Goal: Answer question/provide support: Answer question/provide support

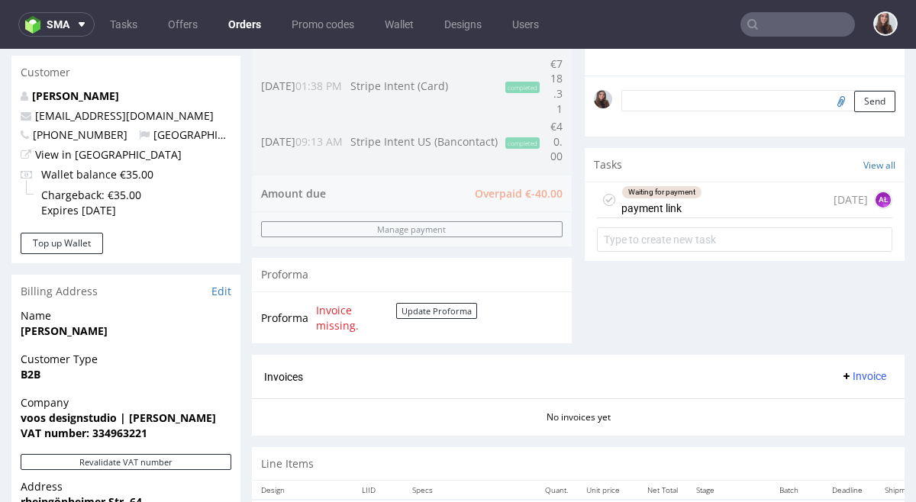
scroll to position [467, 0]
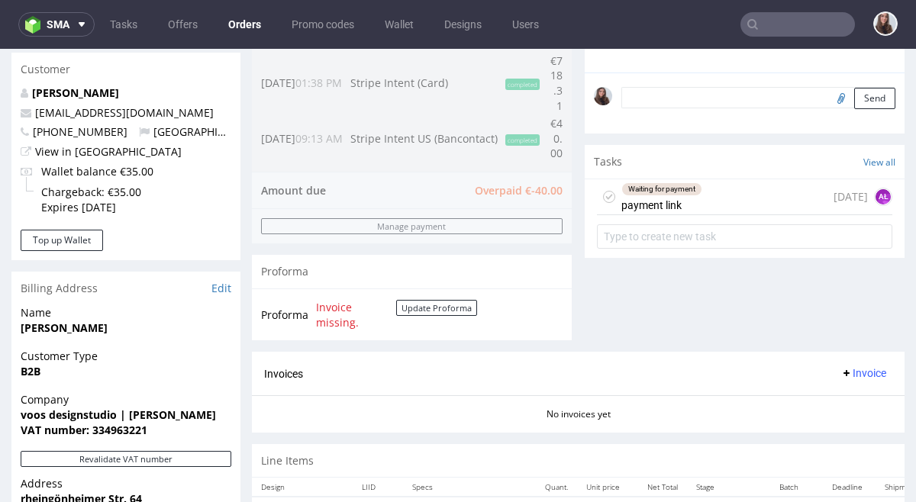
click at [690, 201] on div "Waiting for payment payment link" at bounding box center [662, 196] width 81 height 35
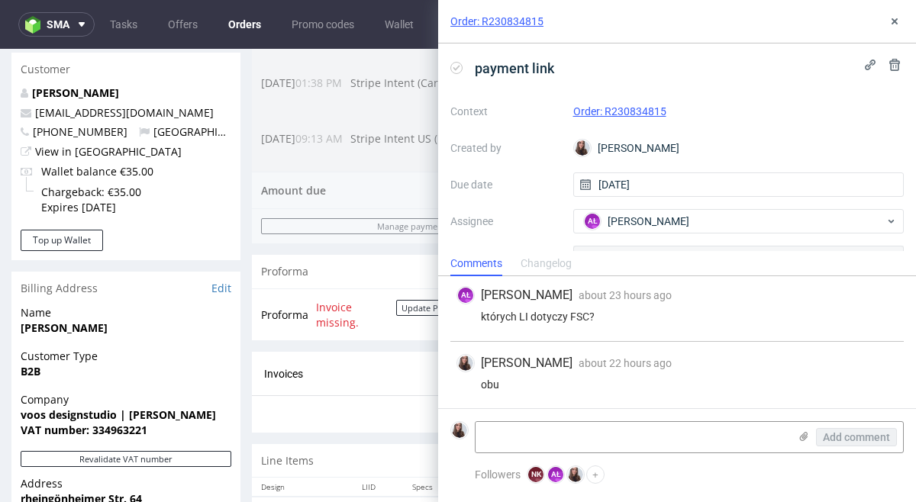
scroll to position [71, 0]
click at [562, 438] on textarea at bounding box center [632, 437] width 313 height 31
click at [806, 440] on icon at bounding box center [804, 437] width 12 height 12
click at [0, 0] on input "file" at bounding box center [0, 0] width 0 height 0
click at [805, 438] on icon at bounding box center [804, 437] width 12 height 12
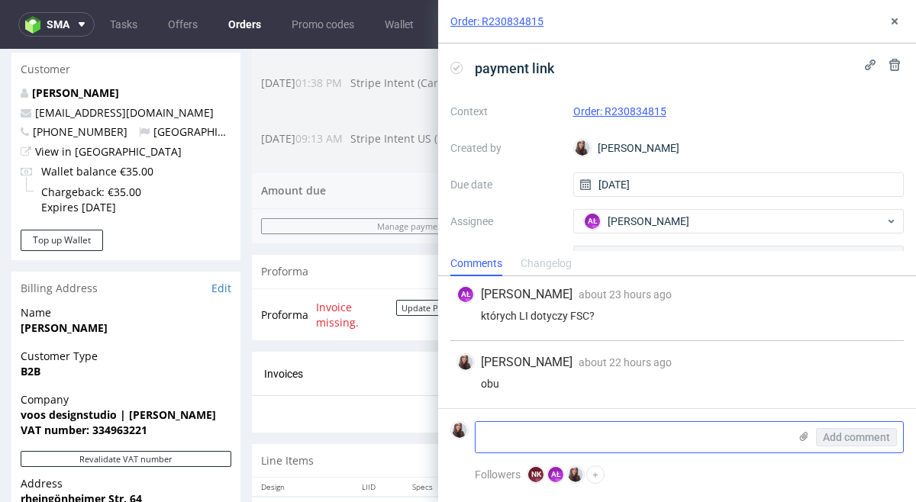
click at [0, 0] on input "file" at bounding box center [0, 0] width 0 height 0
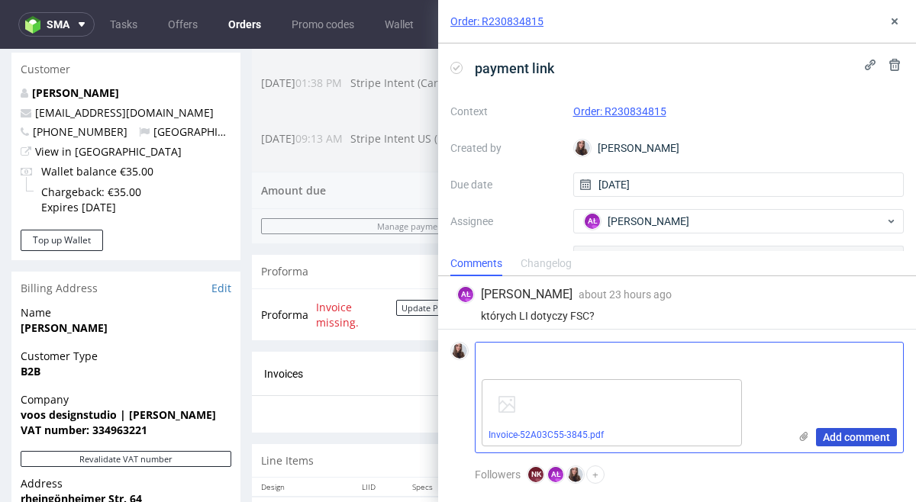
click at [838, 441] on span "Add comment" at bounding box center [856, 437] width 67 height 11
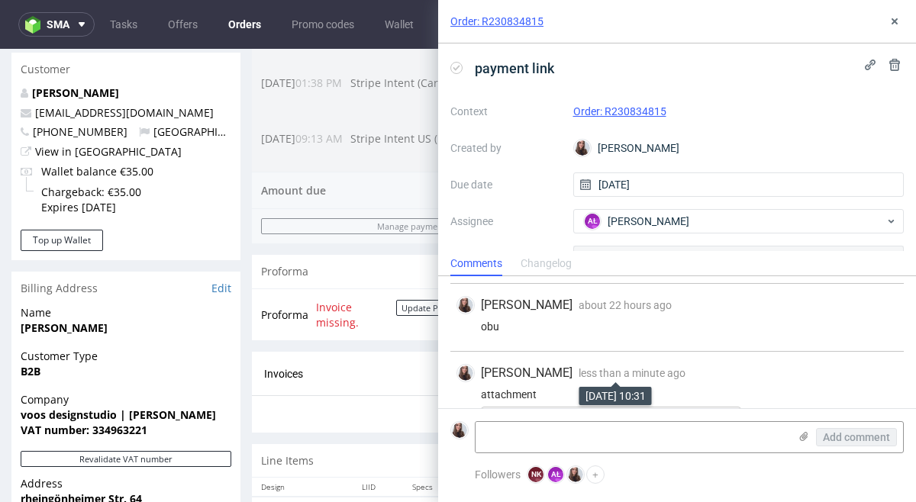
scroll to position [206, 0]
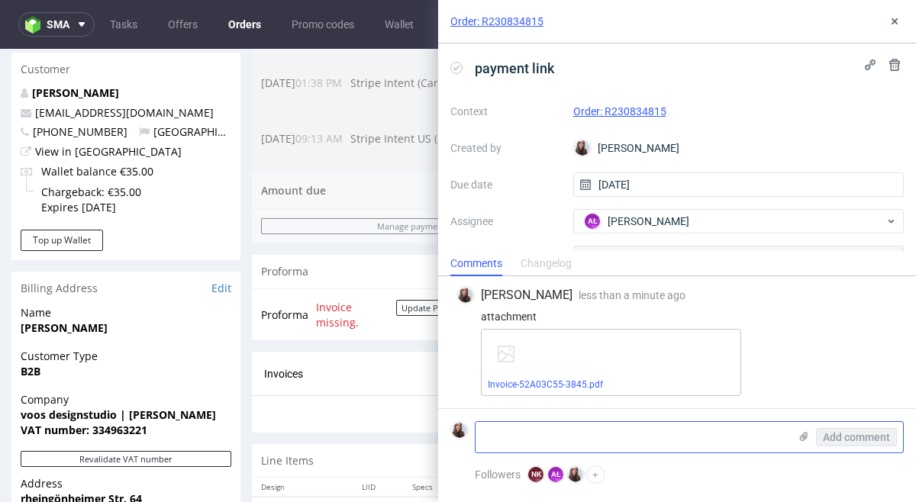
click at [580, 435] on textarea at bounding box center [632, 437] width 313 height 31
type textarea "paid"
click at [863, 444] on button "Add comment" at bounding box center [856, 437] width 81 height 18
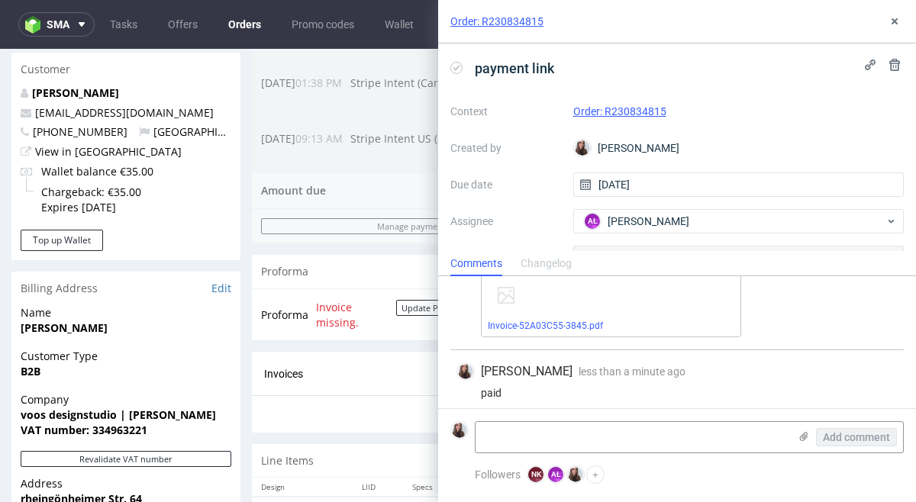
scroll to position [274, 0]
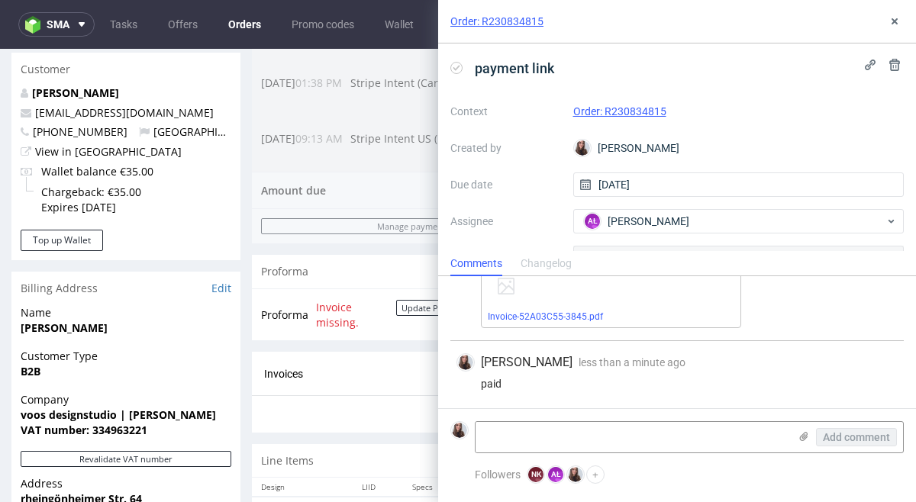
click at [388, 245] on div "Order summary 2 Line Items (Net Total) 837.38 additional_customs 0.0 Promotion …" at bounding box center [412, 42] width 320 height 619
click at [896, 22] on use at bounding box center [895, 21] width 6 height 6
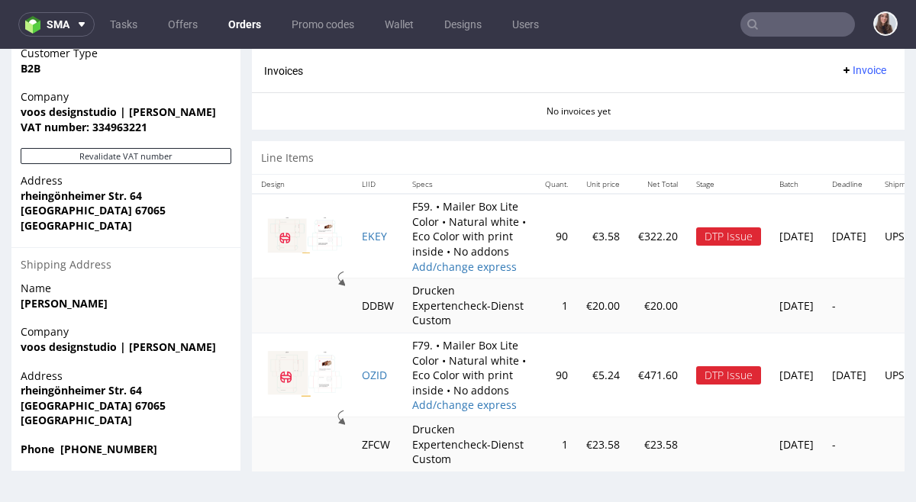
scroll to position [859, 0]
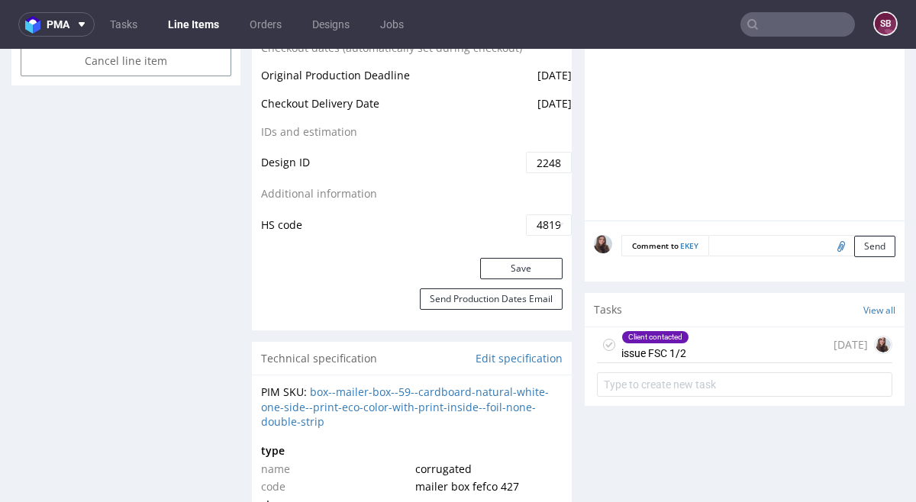
scroll to position [872, 0]
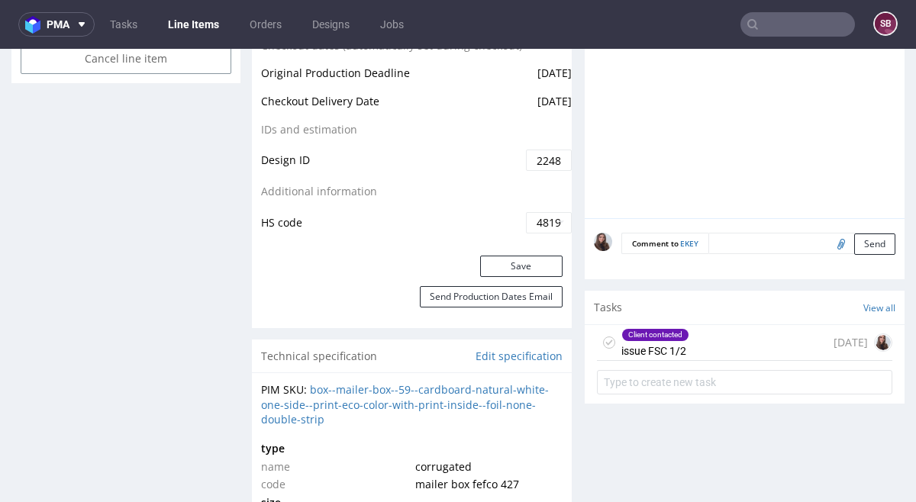
click at [712, 353] on div "Client contacted issue FSC 1/2 7 days ago" at bounding box center [745, 343] width 296 height 36
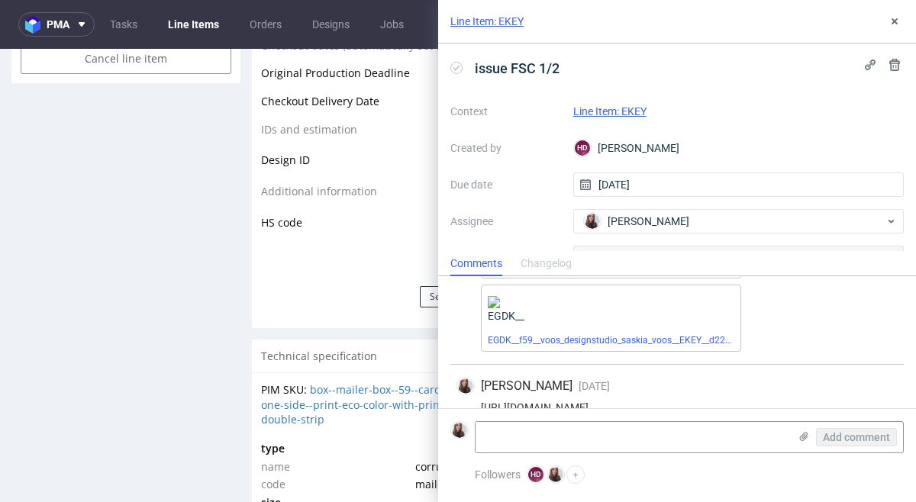
scroll to position [144, 0]
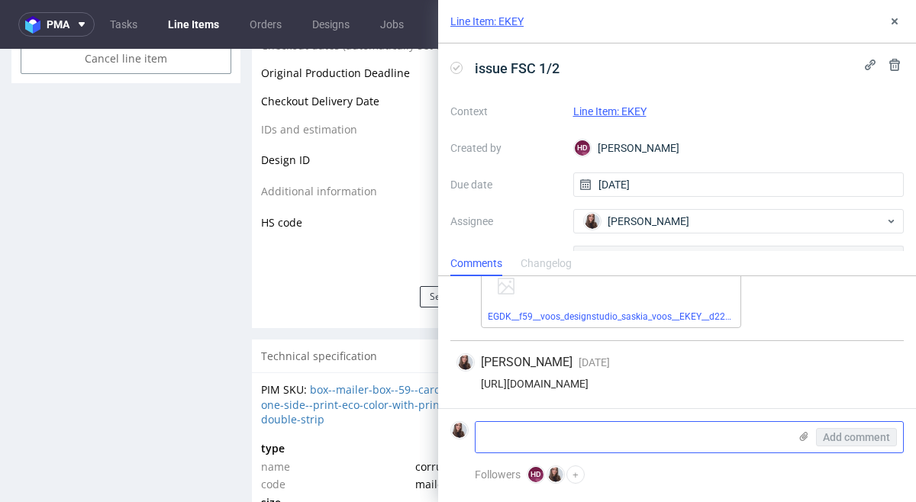
click at [618, 429] on textarea at bounding box center [632, 437] width 313 height 31
click at [802, 436] on use at bounding box center [804, 436] width 8 height 9
click at [0, 0] on input "file" at bounding box center [0, 0] width 0 height 0
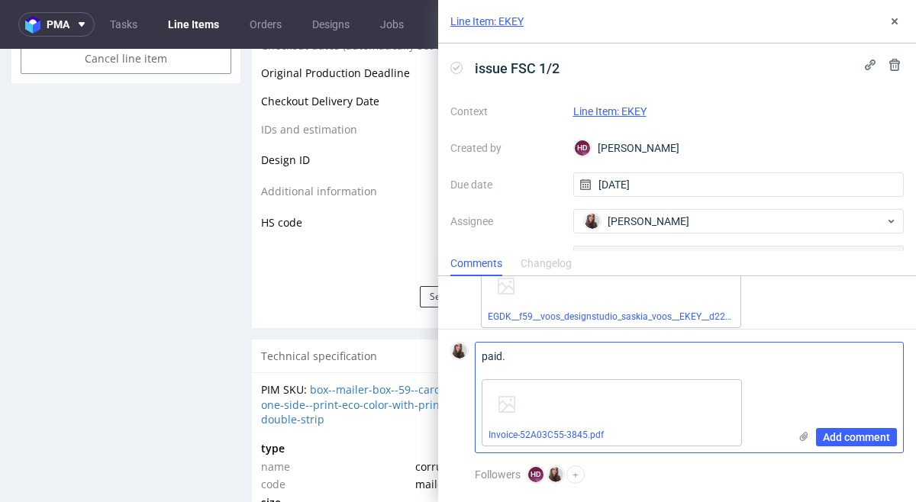
click at [505, 358] on textarea "paid." at bounding box center [632, 358] width 313 height 31
type textarea "paid"
click at [855, 432] on span "Add comment" at bounding box center [856, 437] width 67 height 11
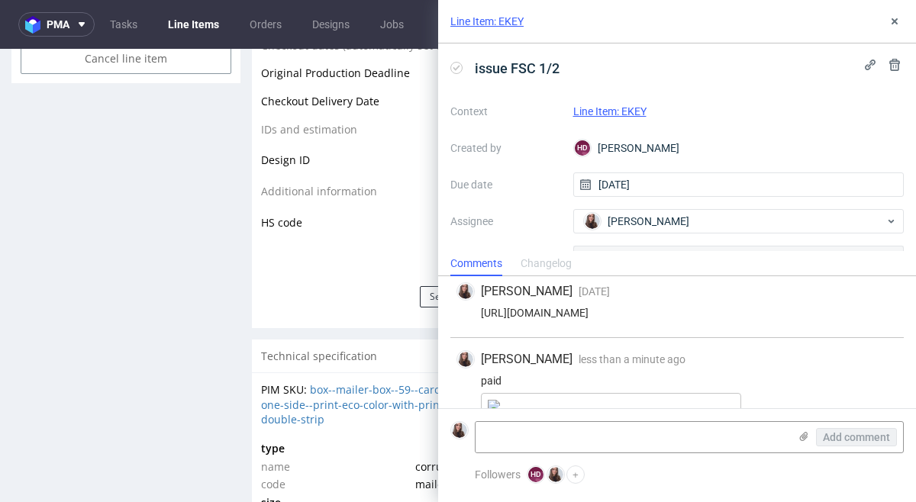
scroll to position [279, 0]
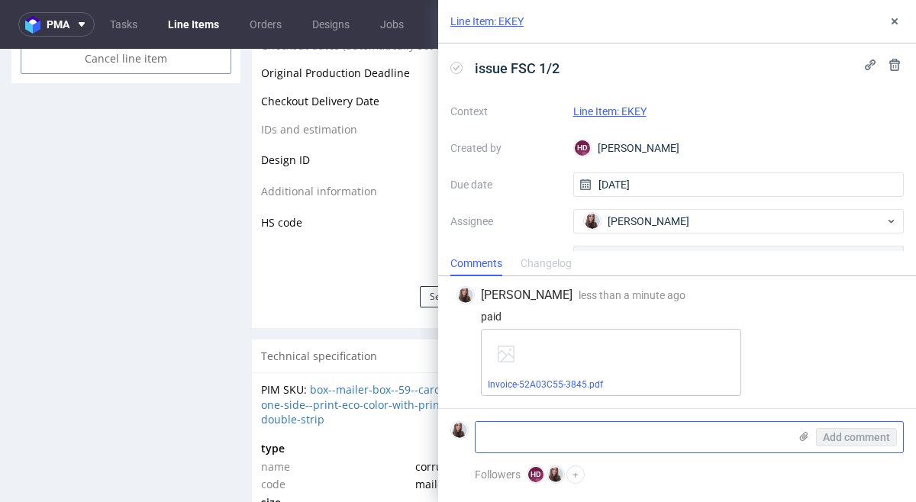
click at [568, 438] on textarea at bounding box center [632, 437] width 313 height 31
paste textarea "The layout looks good"
type textarea "The layout looks good"
click at [849, 434] on span "Add comment" at bounding box center [856, 437] width 67 height 11
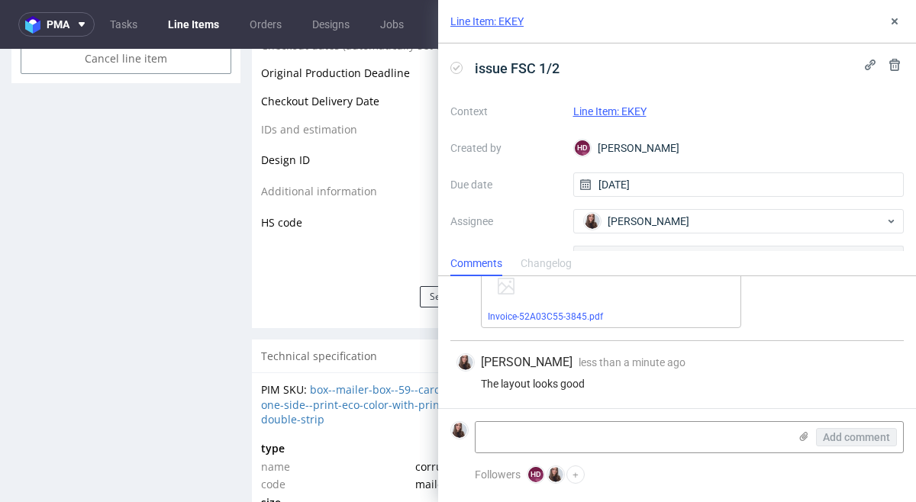
scroll to position [10, 0]
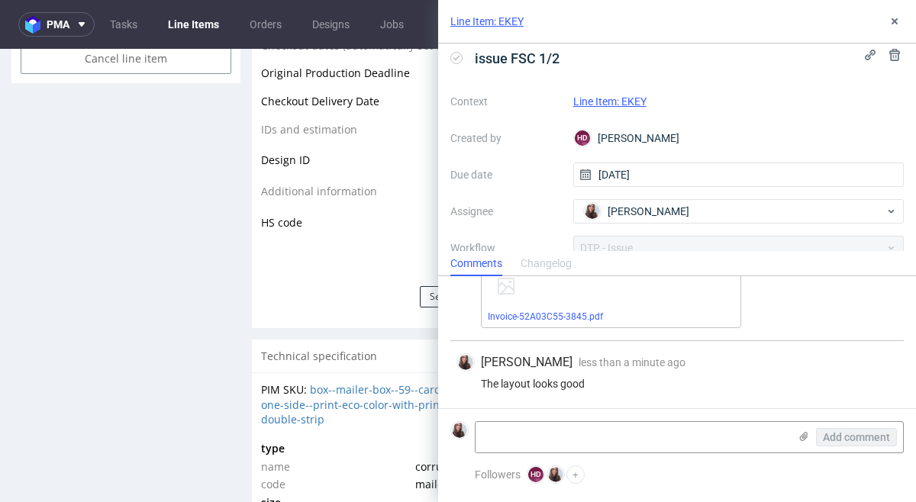
click at [623, 101] on link "Line Item: EKEY" at bounding box center [610, 101] width 73 height 12
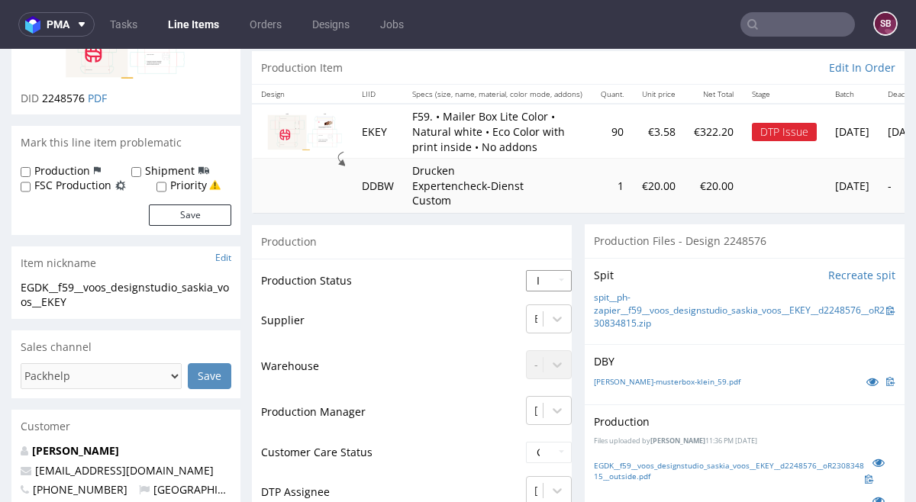
scroll to position [163, 0]
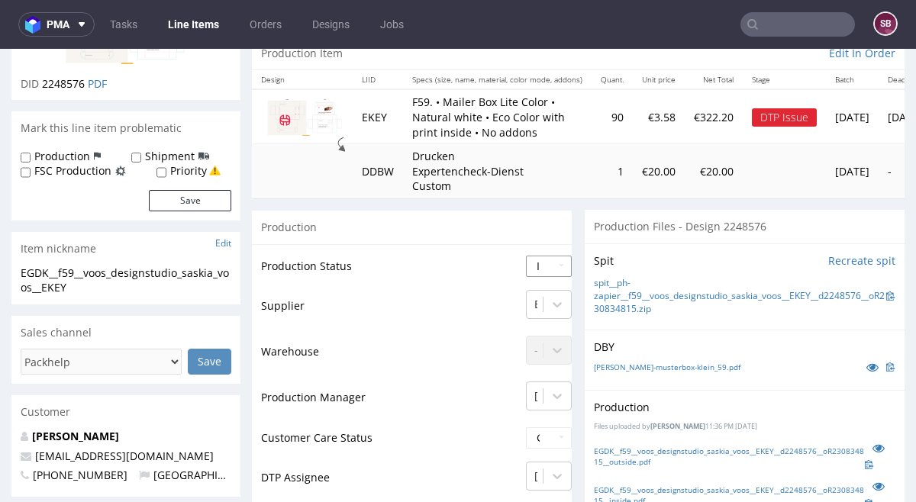
click at [538, 267] on select "Waiting for Artwork Waiting for Diecut Waiting for Mockup Waiting for DTP Waiti…" at bounding box center [549, 266] width 46 height 21
select select "back_for_dtp"
click at [526, 256] on select "Waiting for Artwork Waiting for Diecut Waiting for Mockup Waiting for DTP Waiti…" at bounding box center [549, 266] width 46 height 21
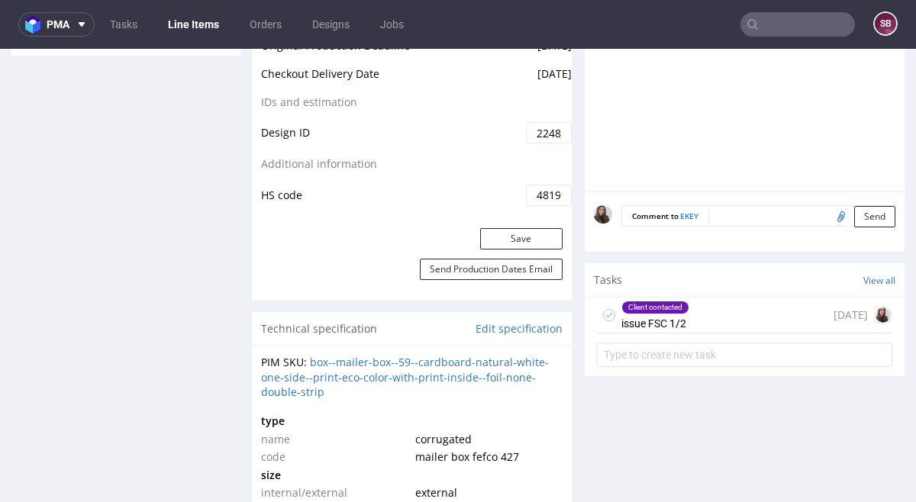
scroll to position [916, 0]
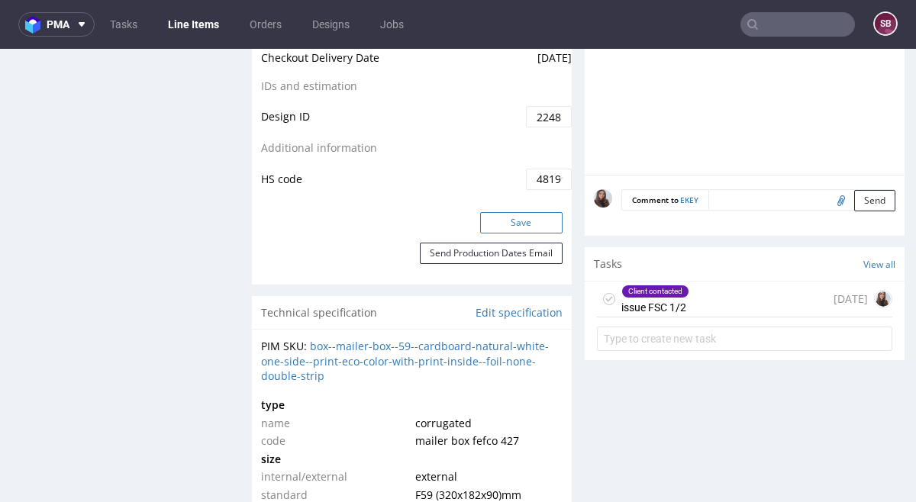
click at [516, 221] on button "Save" at bounding box center [521, 222] width 82 height 21
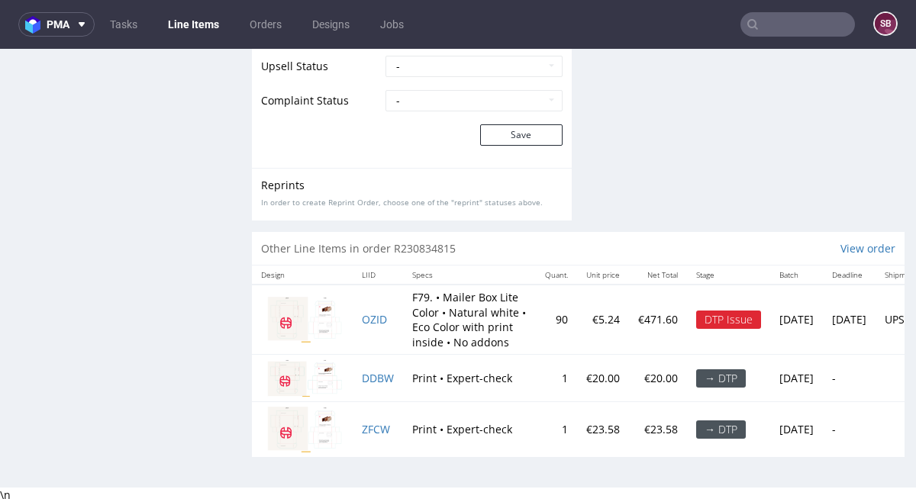
scroll to position [4, 0]
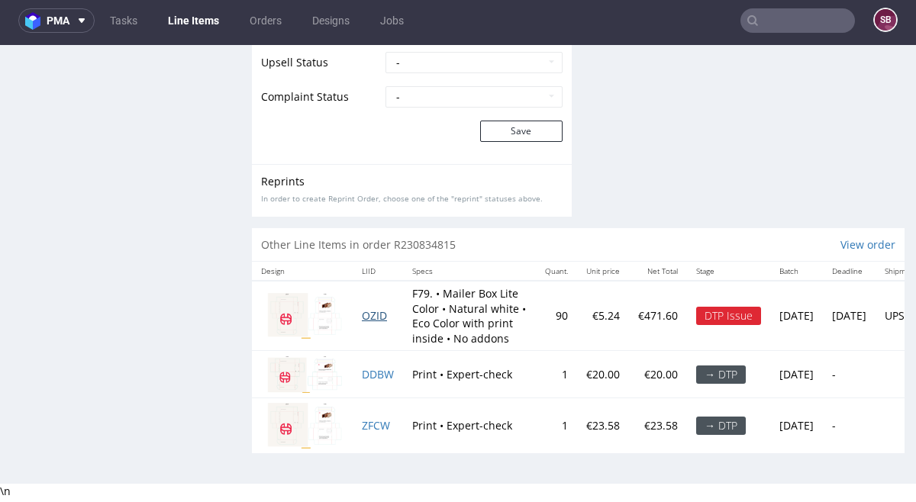
click at [373, 318] on span "OZID" at bounding box center [374, 316] width 25 height 15
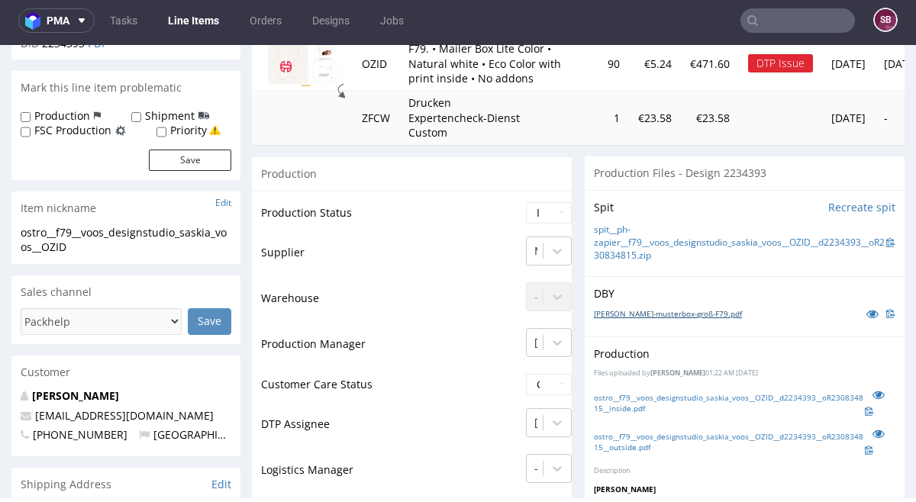
scroll to position [228, 0]
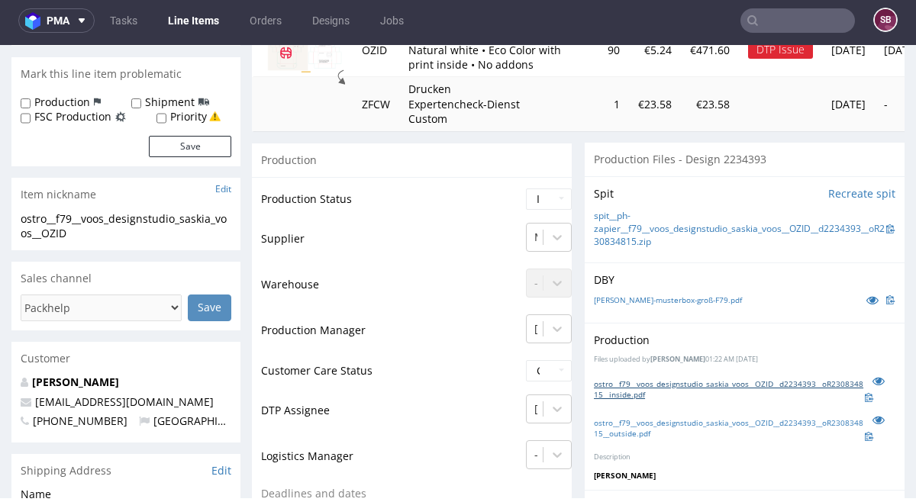
click at [643, 390] on link "ostro__f79__voos_designstudio_saskia_voos__OZID__d2234393__oR230834815__inside.…" at bounding box center [729, 389] width 270 height 21
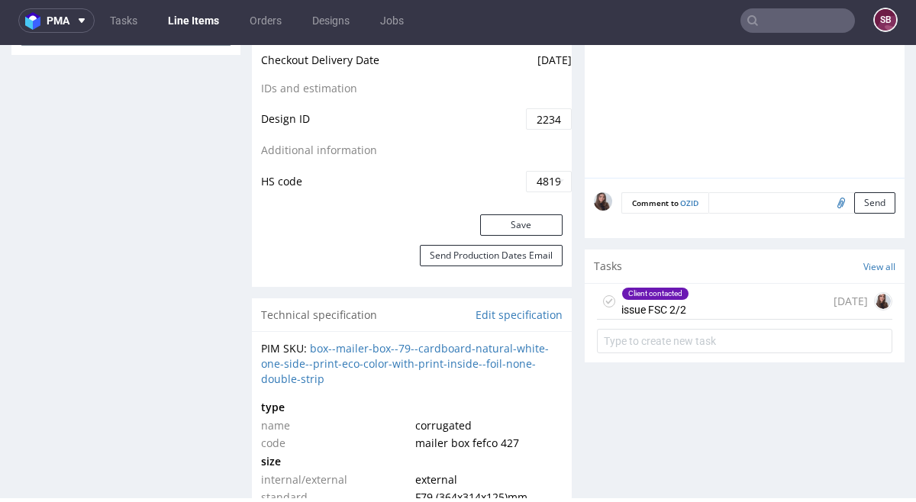
scroll to position [913, 0]
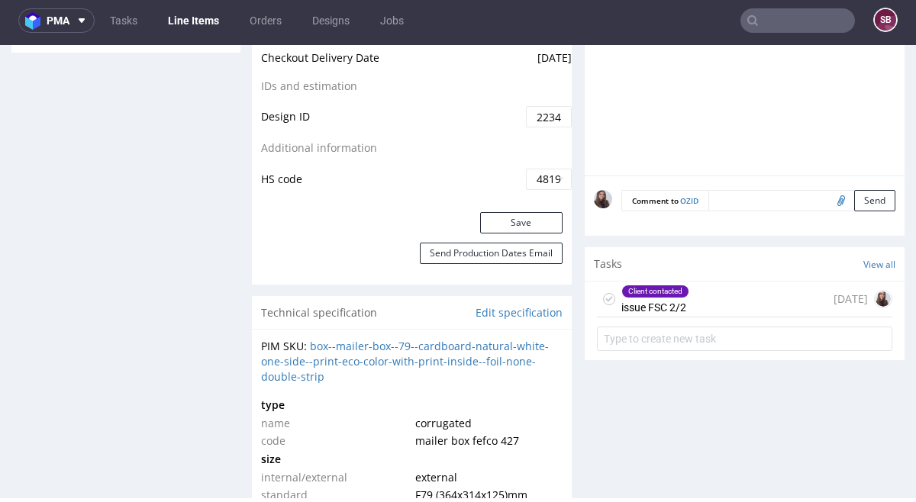
click at [675, 290] on div "Client contacted" at bounding box center [655, 292] width 66 height 12
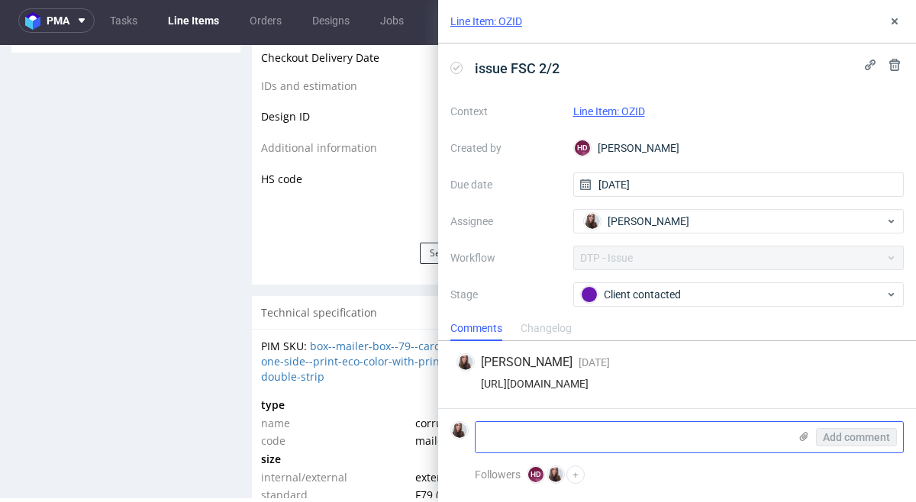
click at [583, 429] on textarea at bounding box center [632, 437] width 313 height 31
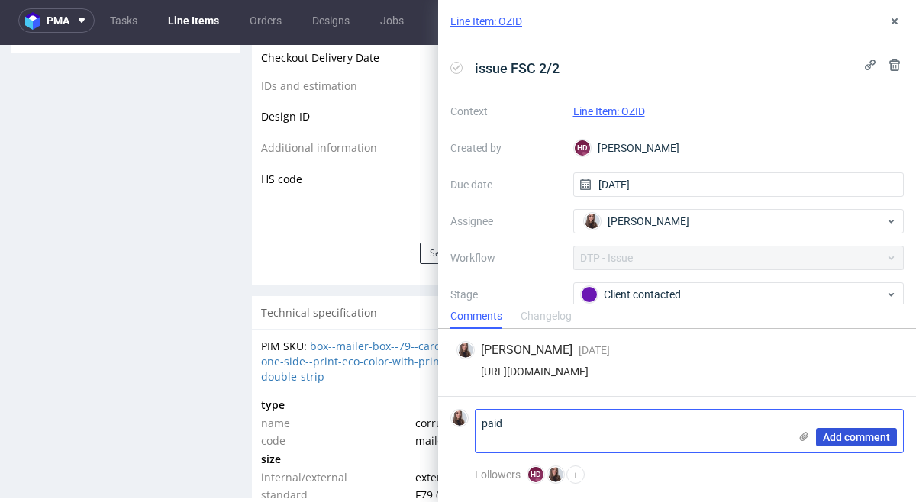
type textarea "paid"
click at [841, 438] on span "Add comment" at bounding box center [856, 437] width 67 height 11
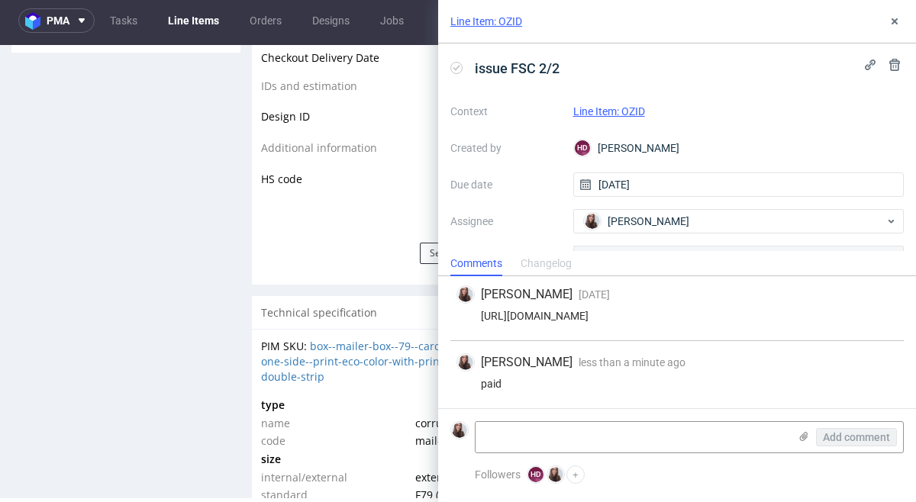
click at [634, 111] on link "Line Item: OZID" at bounding box center [610, 111] width 72 height 12
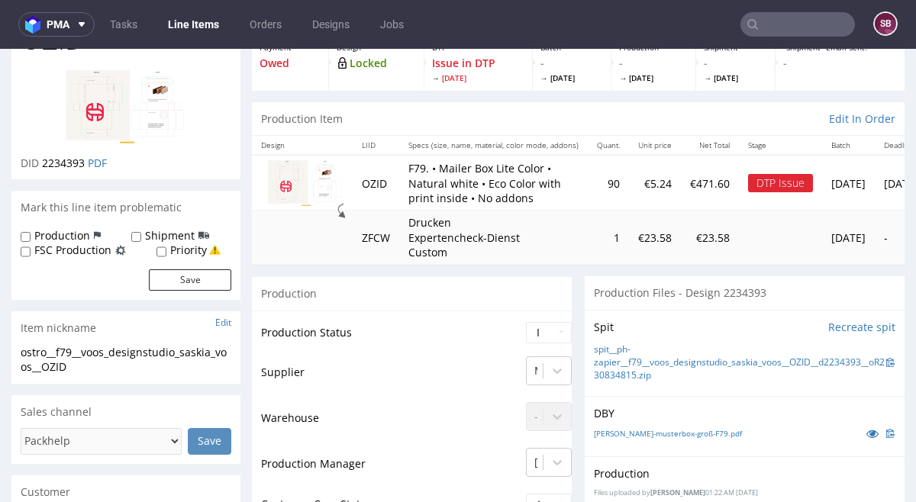
scroll to position [99, 0]
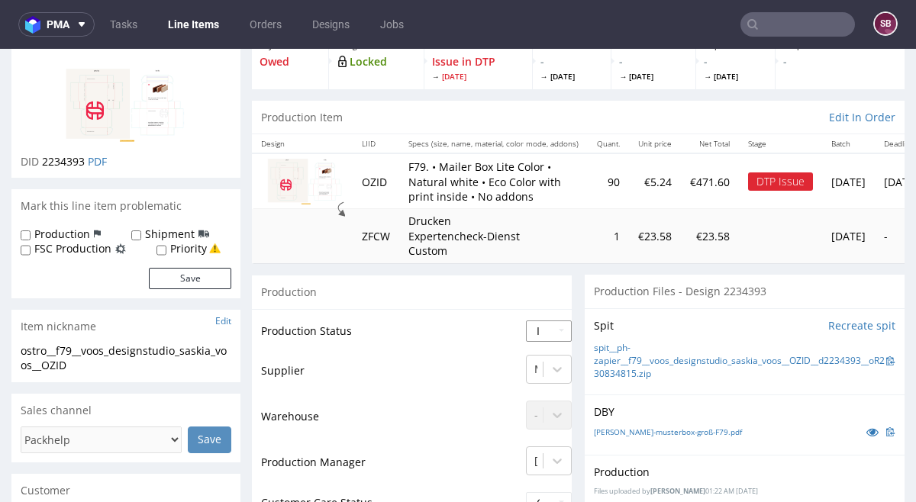
click at [531, 336] on select "Waiting for Artwork Waiting for Diecut Waiting for Mockup Waiting for DTP Waiti…" at bounding box center [549, 331] width 46 height 21
select select "back_for_dtp"
click at [526, 321] on select "Waiting for Artwork Waiting for Diecut Waiting for Mockup Waiting for DTP Waiti…" at bounding box center [549, 331] width 46 height 21
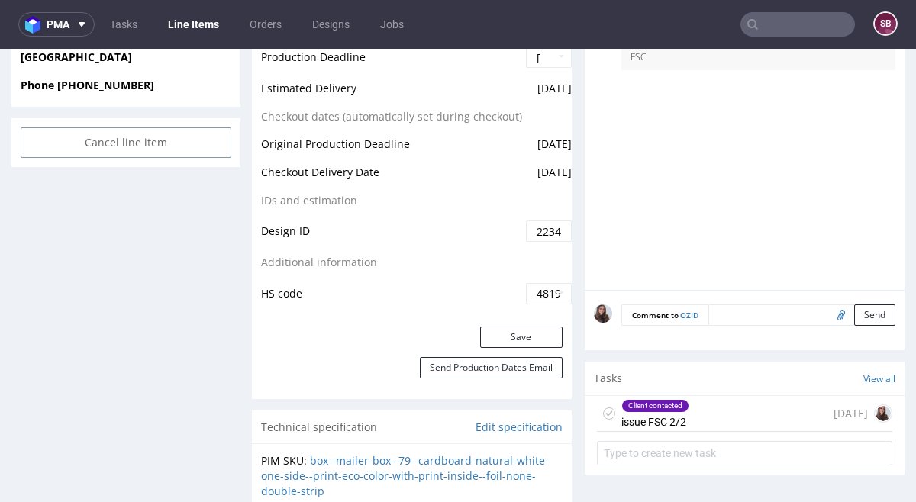
scroll to position [813, 0]
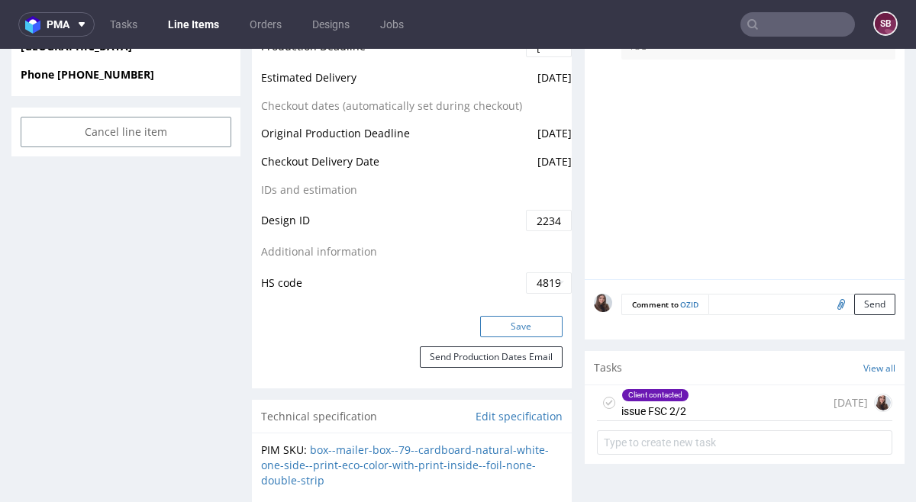
click at [519, 325] on button "Save" at bounding box center [521, 326] width 82 height 21
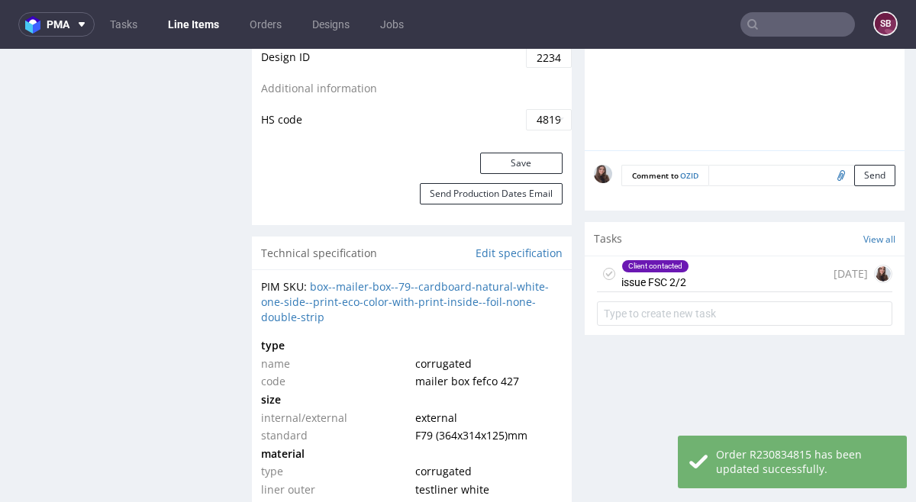
scroll to position [918, 0]
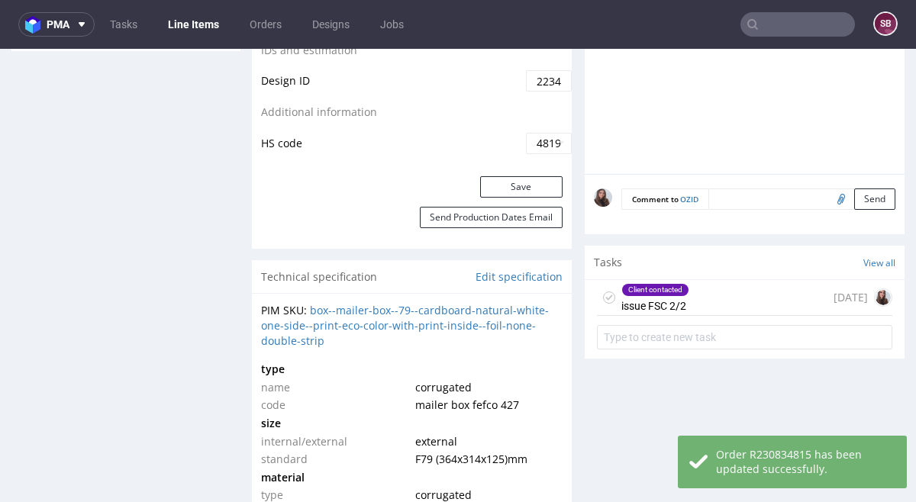
click at [717, 302] on div "Client contacted issue FSC 2/2 7 days ago" at bounding box center [745, 298] width 296 height 36
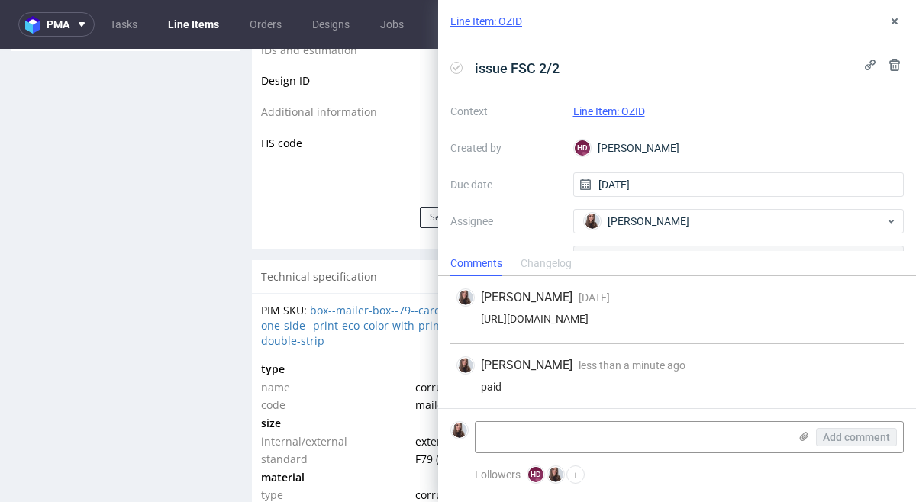
scroll to position [15, 0]
click at [805, 435] on use at bounding box center [804, 436] width 8 height 9
click at [0, 0] on input "file" at bounding box center [0, 0] width 0 height 0
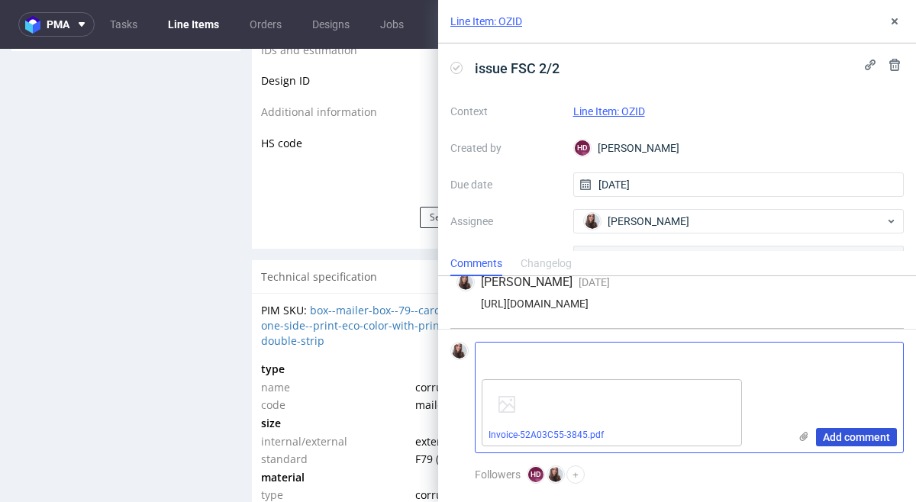
click at [890, 431] on button "Add comment" at bounding box center [856, 437] width 81 height 18
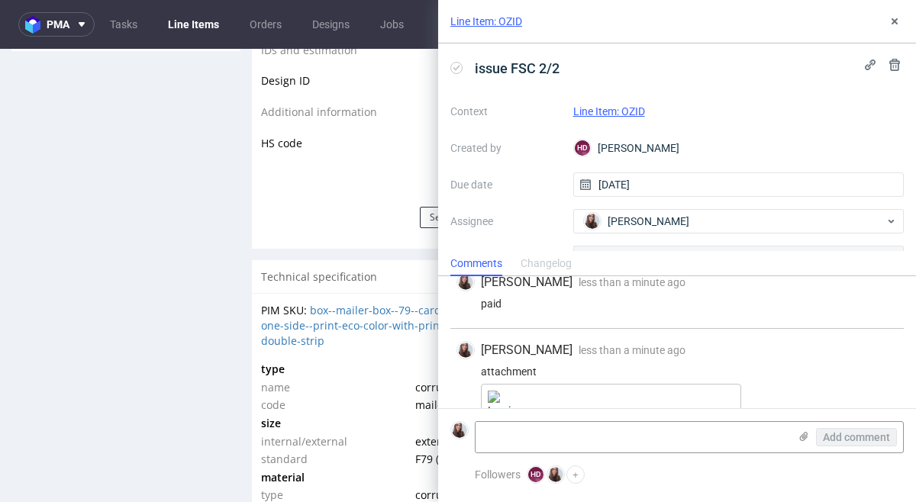
scroll to position [150, 0]
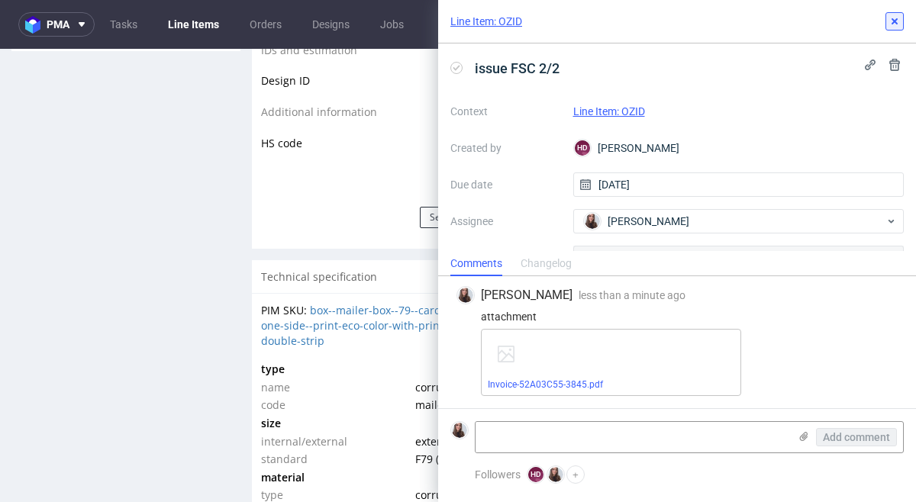
click at [893, 26] on icon at bounding box center [895, 21] width 12 height 12
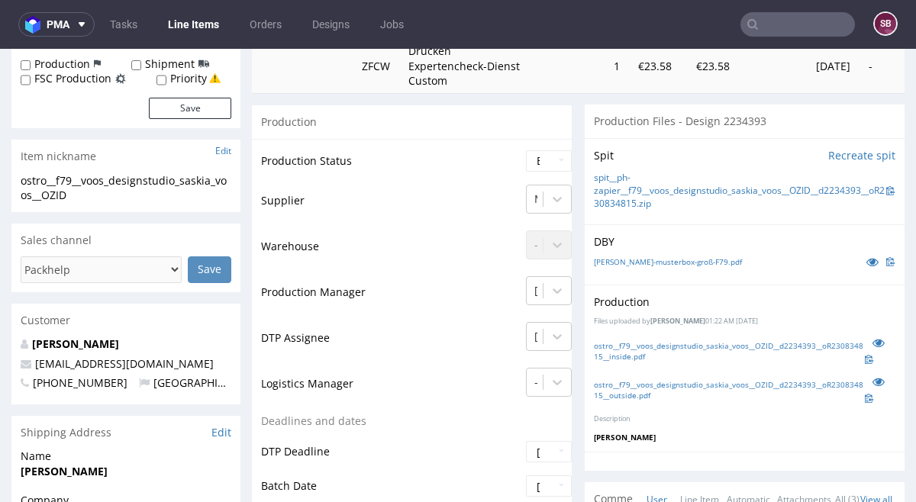
scroll to position [266, 0]
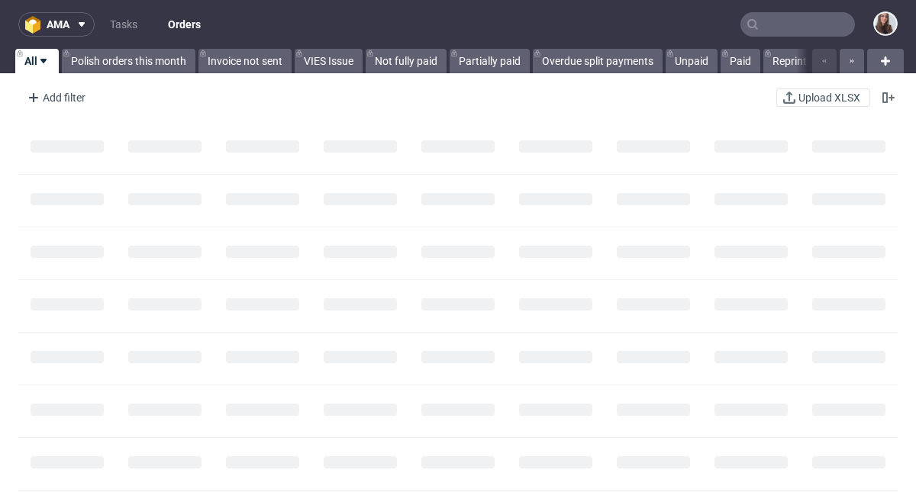
click at [777, 31] on input "text" at bounding box center [798, 24] width 115 height 24
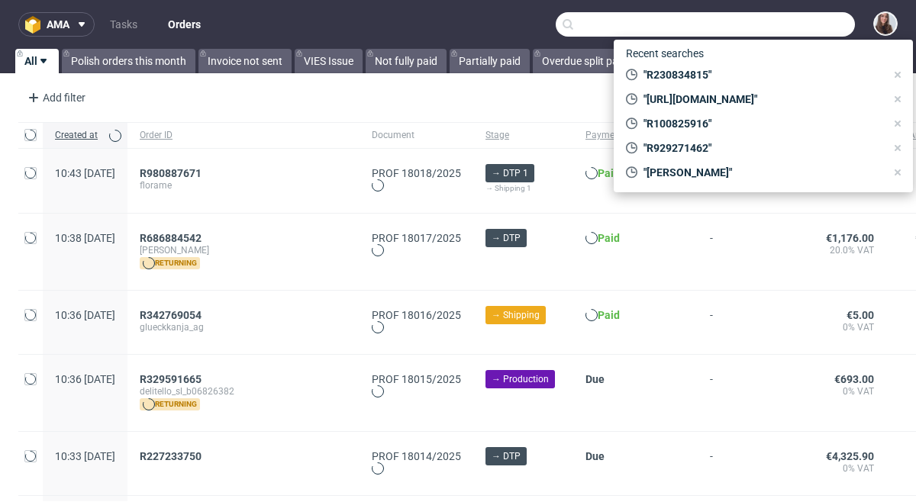
paste input "R230834815"
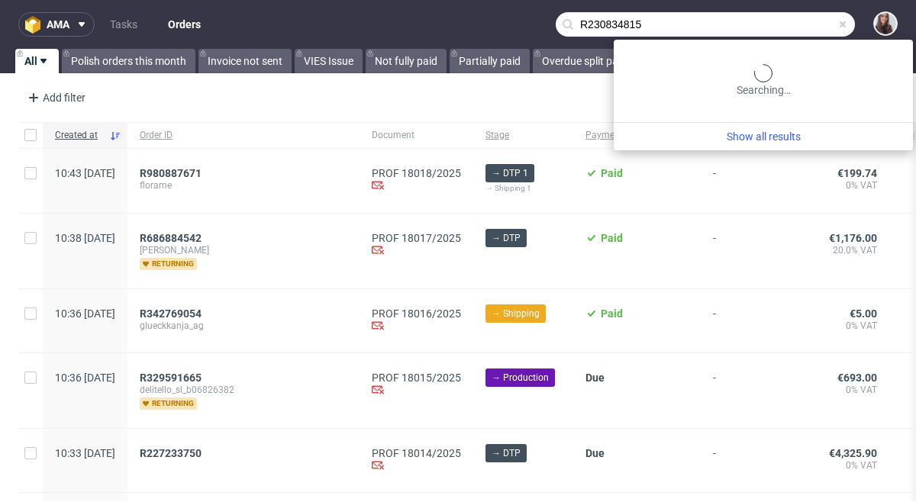
type input "R230834815"
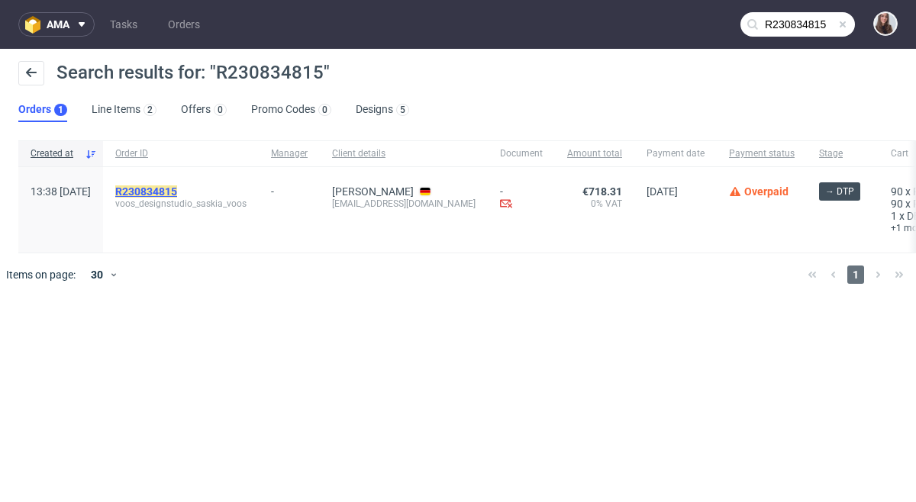
click at [177, 195] on mark "R230834815" at bounding box center [146, 192] width 62 height 12
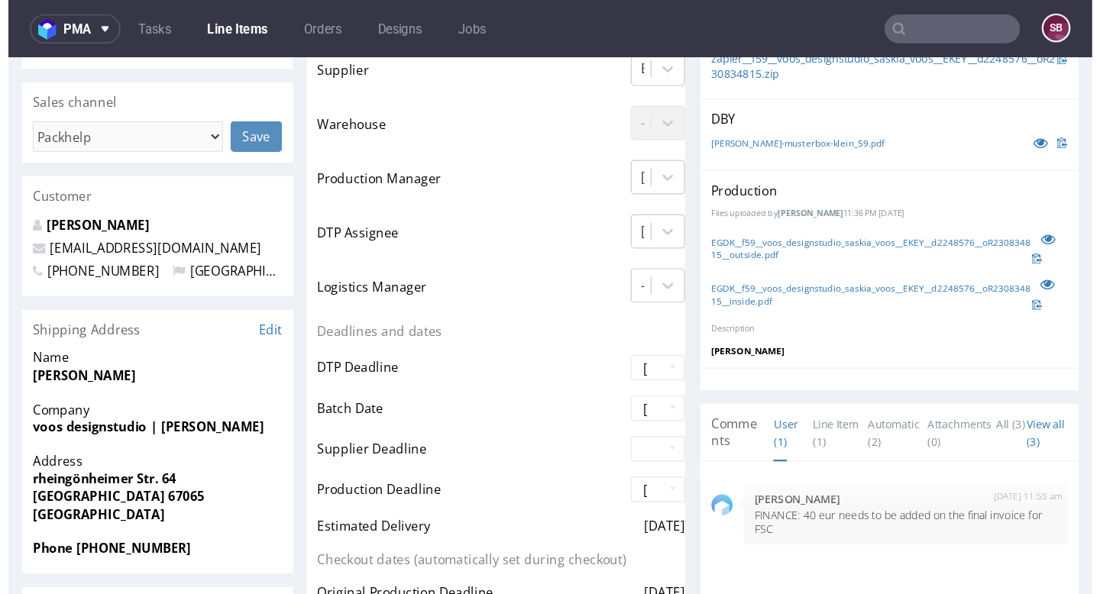
scroll to position [431, 0]
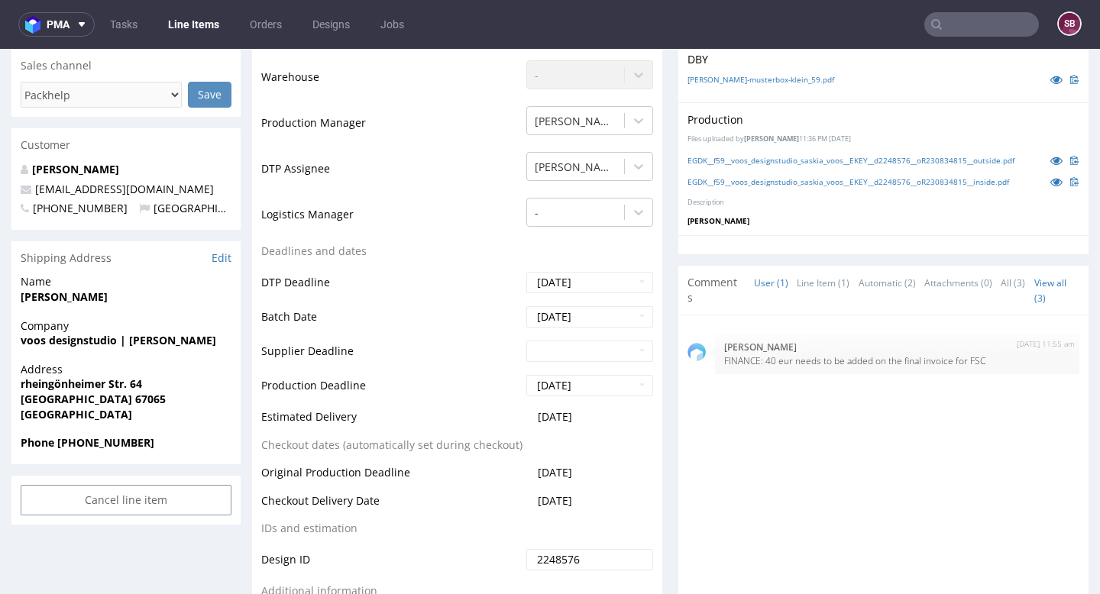
drag, startPoint x: 606, startPoint y: 415, endPoint x: 512, endPoint y: 422, distance: 94.2
click at [512, 422] on tr "Estimated Delivery [DATE]" at bounding box center [457, 422] width 392 height 28
copy tr "[DATE]"
